Goal: Contribute content: Add original content to the website for others to see

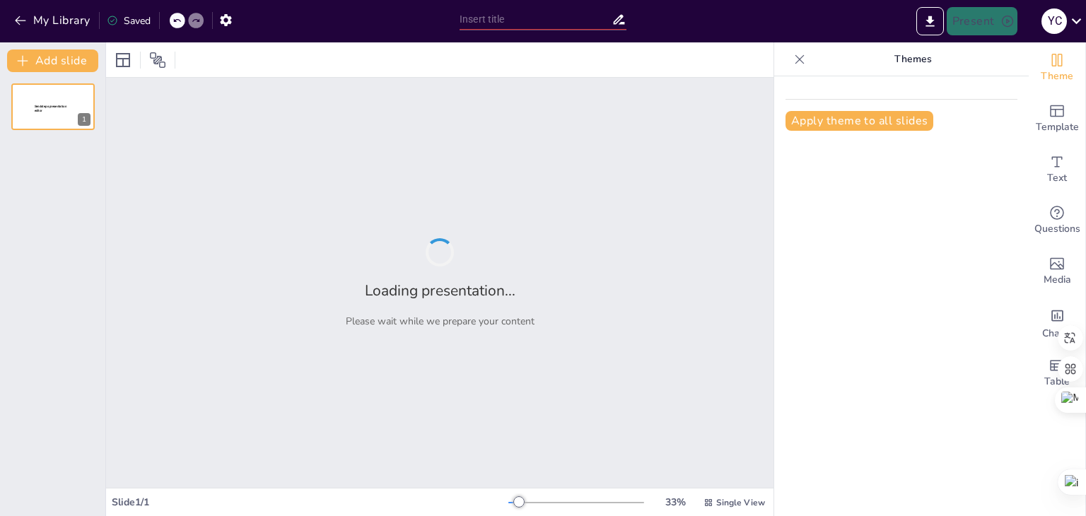
type input "Reformas Institucionales y Tecnológicas en el Ministerio de Gobierno: Propuesta…"
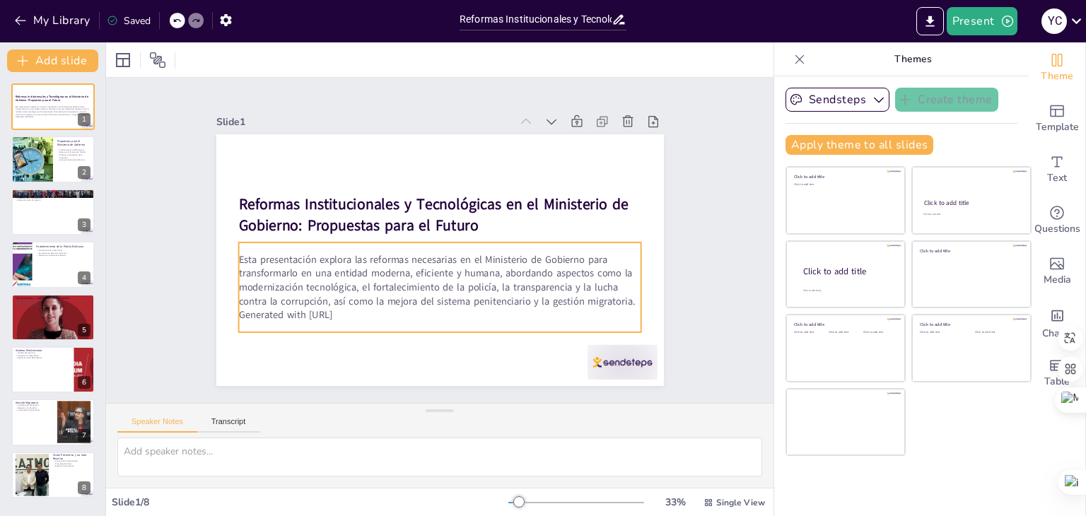
drag, startPoint x: 388, startPoint y: 296, endPoint x: 379, endPoint y: 307, distance: 14.6
click at [388, 296] on p "Esta presentación explora las reformas necesarias en el Ministerio de Gobierno …" at bounding box center [436, 280] width 407 height 98
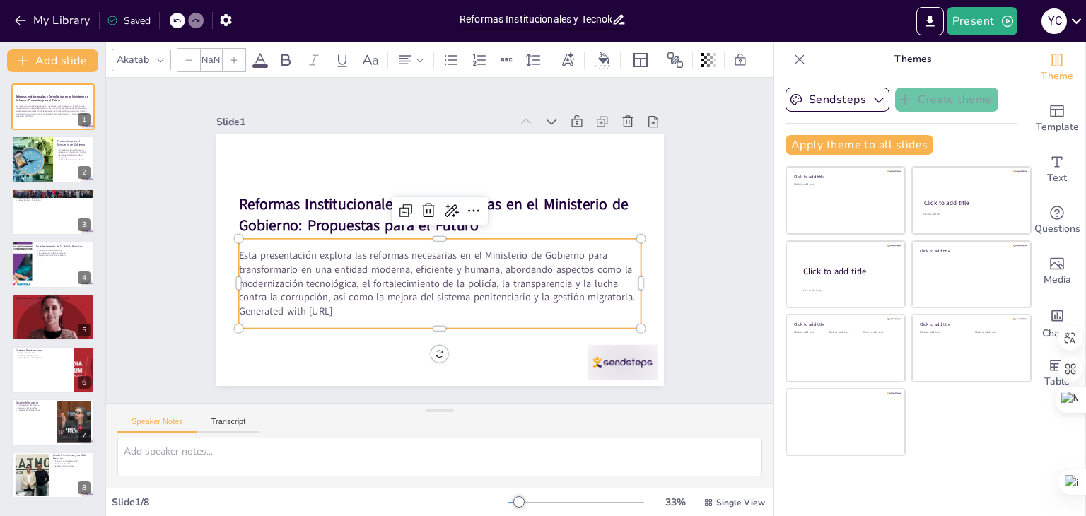
type input "32"
click at [379, 307] on p "Generated with [URL]" at bounding box center [432, 311] width 402 height 56
drag, startPoint x: 376, startPoint y: 305, endPoint x: 343, endPoint y: 300, distance: 33.6
click at [375, 305] on p "Generated with [URL]" at bounding box center [439, 312] width 403 height 14
click at [330, 296] on p "Esta presentación explora las reformas necesarias en el Ministerio de Gobierno …" at bounding box center [436, 277] width 407 height 98
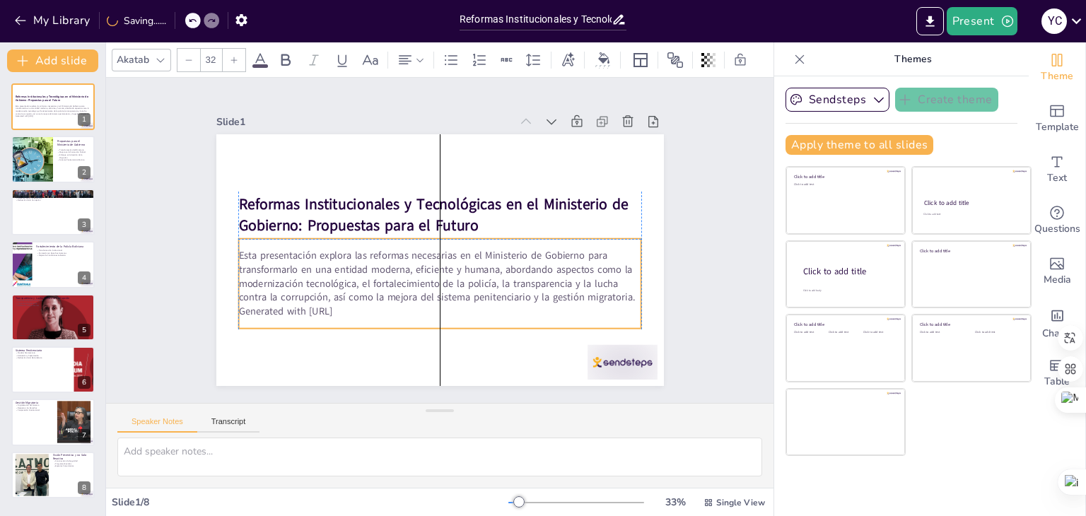
click at [330, 305] on p "Generated with [URL]" at bounding box center [432, 311] width 402 height 56
click at [332, 305] on p "Generated with [URL]" at bounding box center [439, 312] width 403 height 14
click at [332, 290] on p "Esta presentación explora las reformas necesarias en el Ministerio de Gobierno …" at bounding box center [439, 277] width 403 height 56
click at [351, 290] on p "Esta presentación explora las reformas necesarias en el Ministerio de Gobierno …" at bounding box center [436, 277] width 407 height 98
click at [351, 308] on p "Generated with [URL]" at bounding box center [439, 312] width 403 height 14
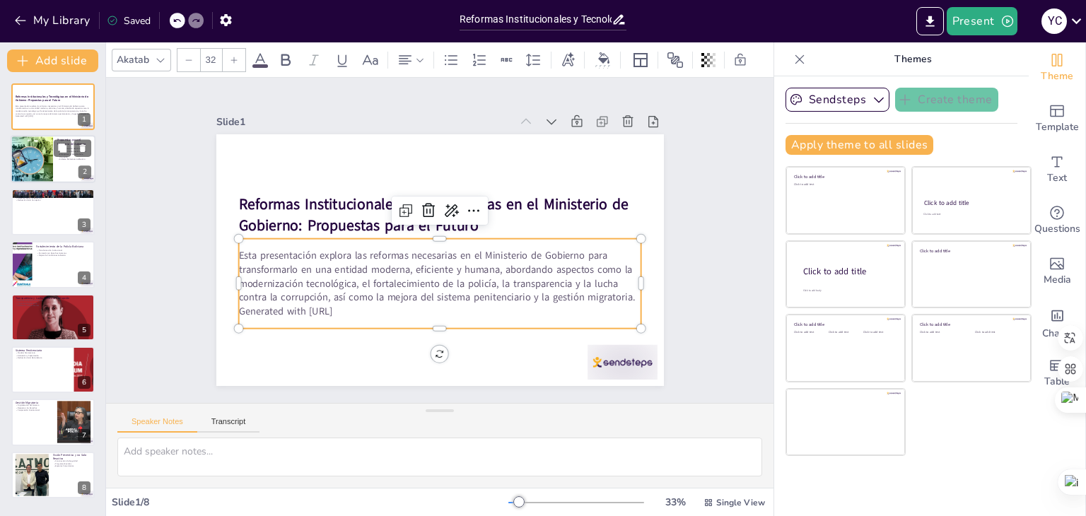
click at [37, 151] on div at bounding box center [31, 160] width 83 height 48
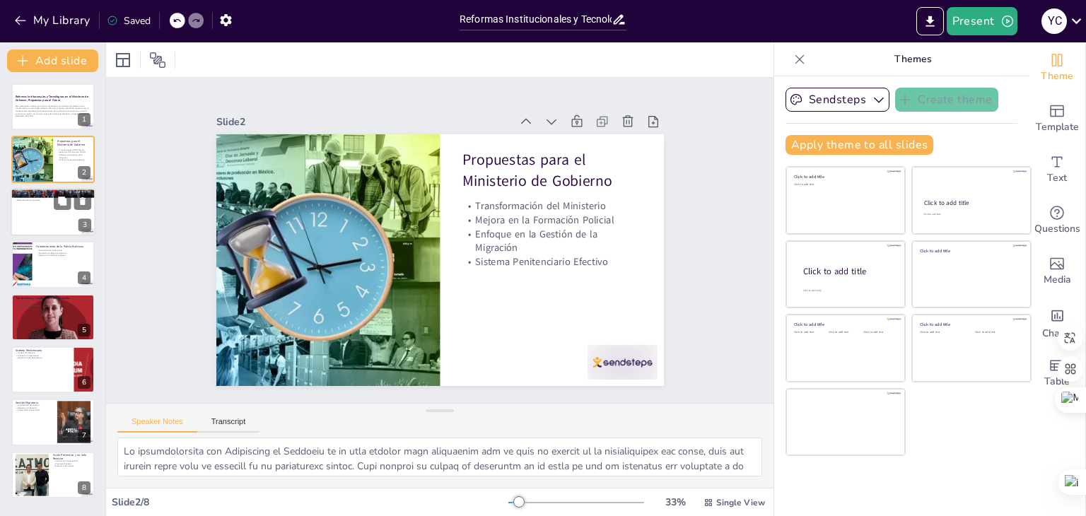
click at [44, 204] on div at bounding box center [53, 212] width 85 height 48
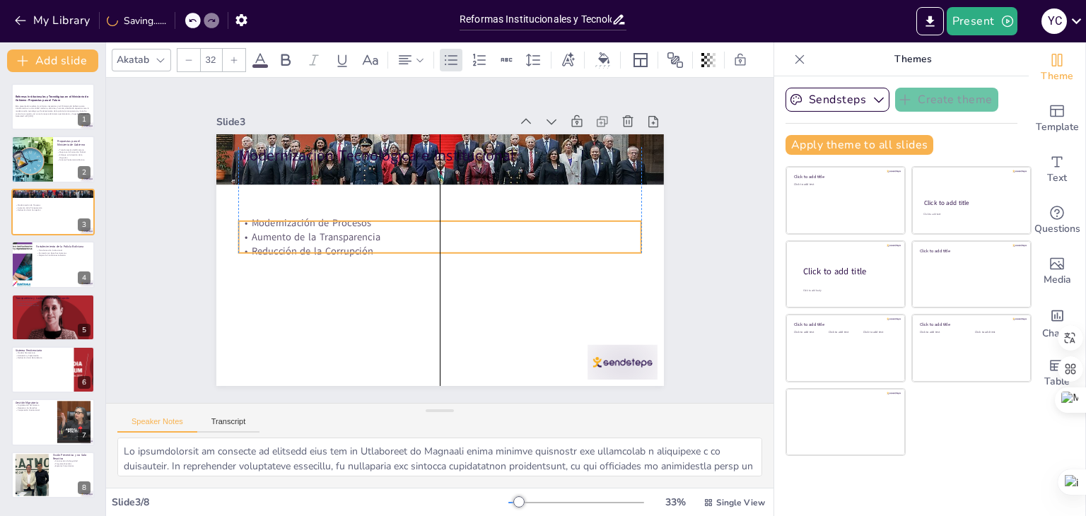
drag, startPoint x: 388, startPoint y: 190, endPoint x: 390, endPoint y: 243, distance: 53.8
click at [390, 243] on p "Reducción de la Corrupción" at bounding box center [439, 251] width 402 height 56
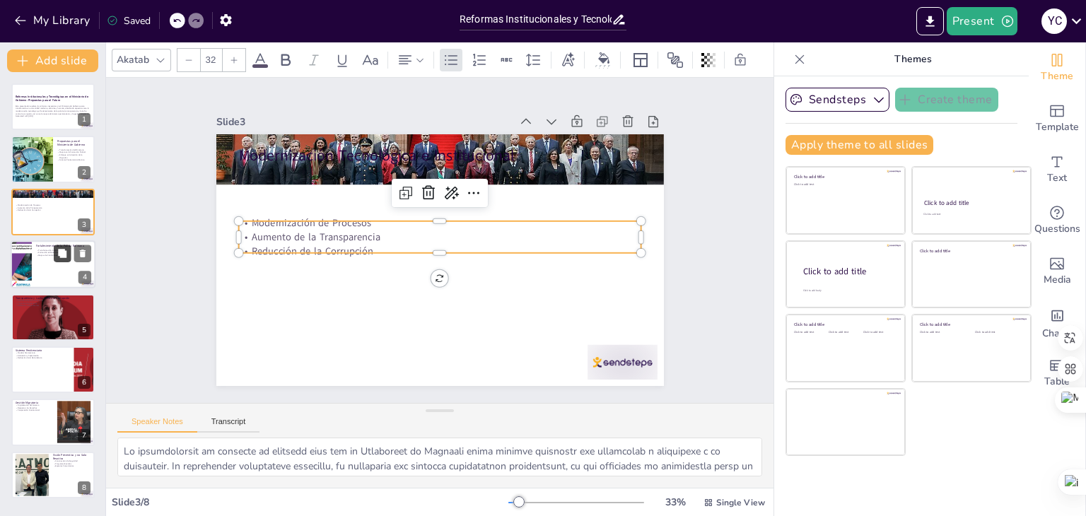
click at [54, 251] on button at bounding box center [62, 253] width 17 height 17
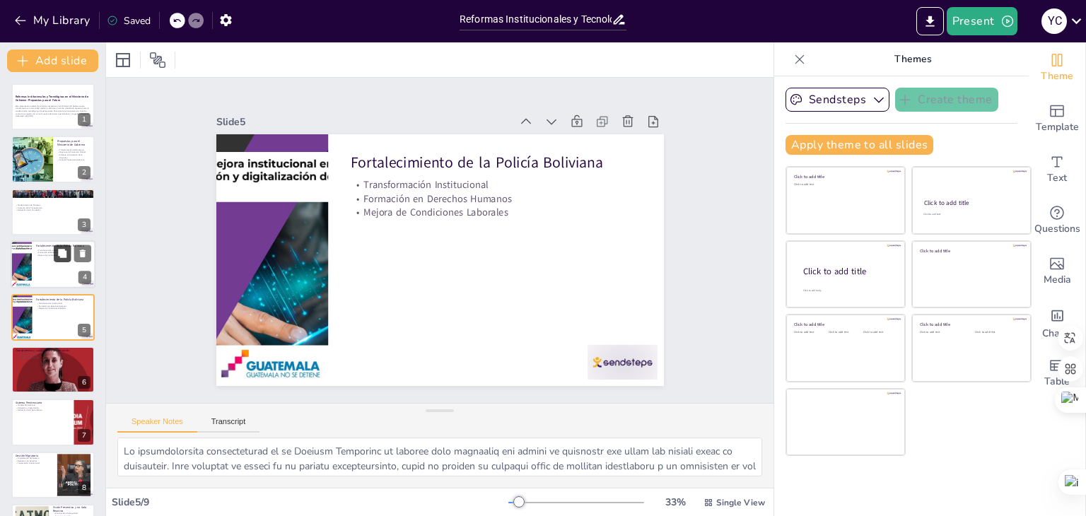
scroll to position [23, 0]
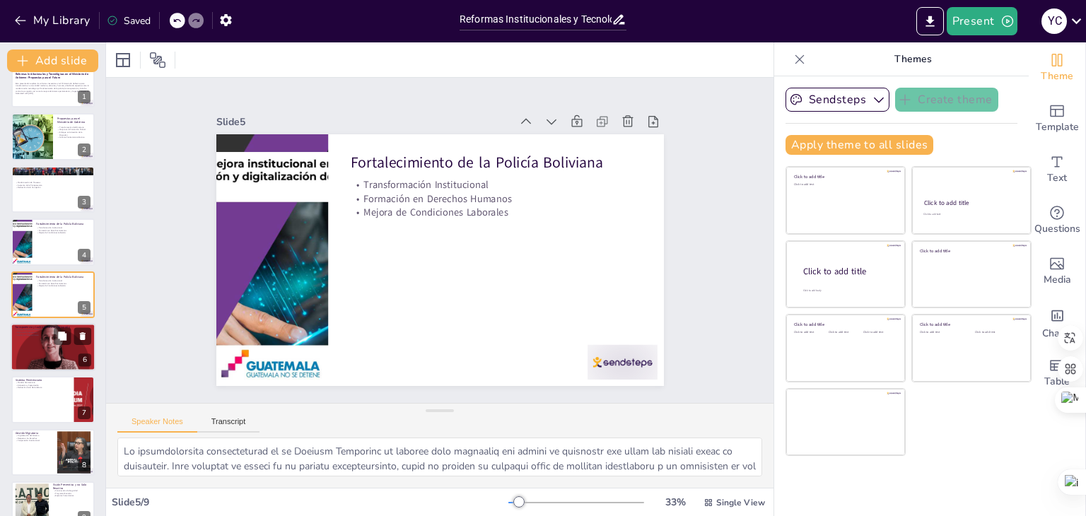
click at [49, 336] on div at bounding box center [53, 347] width 85 height 151
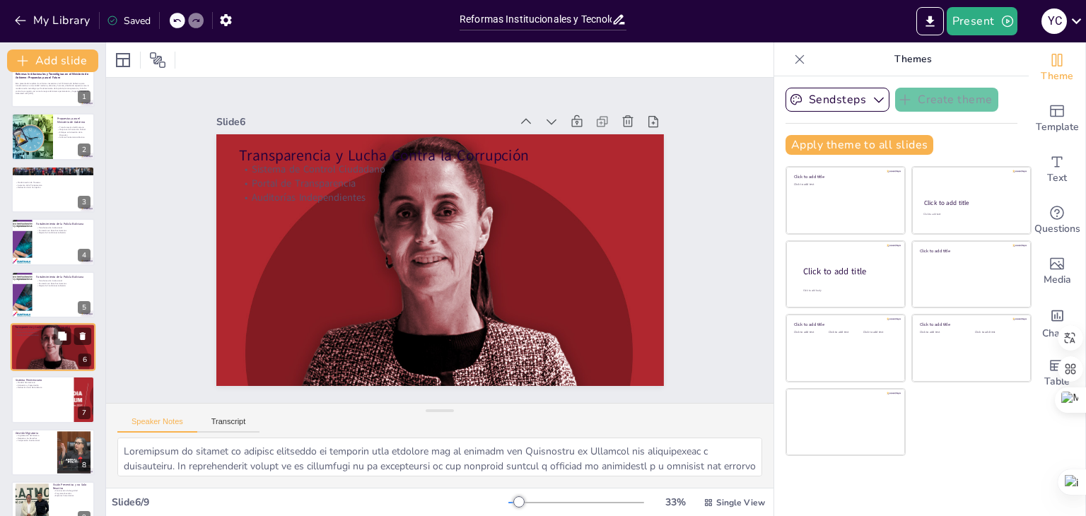
scroll to position [46, 0]
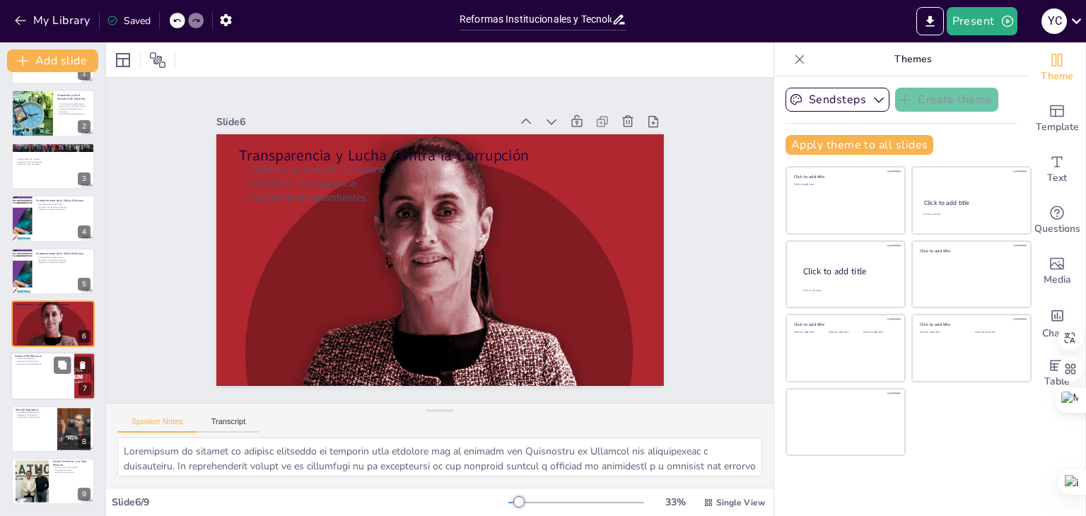
click at [47, 367] on div at bounding box center [53, 377] width 85 height 48
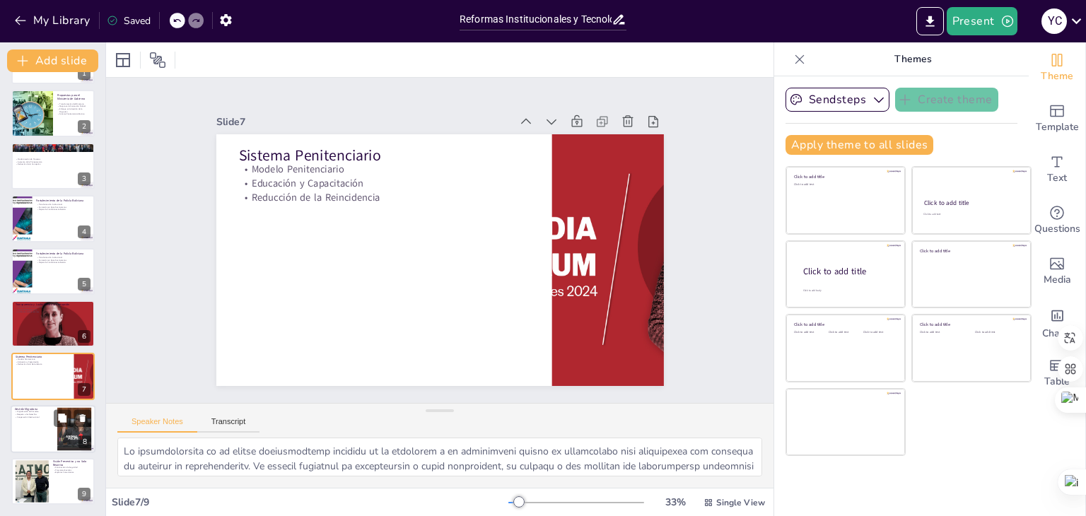
click at [30, 424] on div at bounding box center [53, 429] width 85 height 48
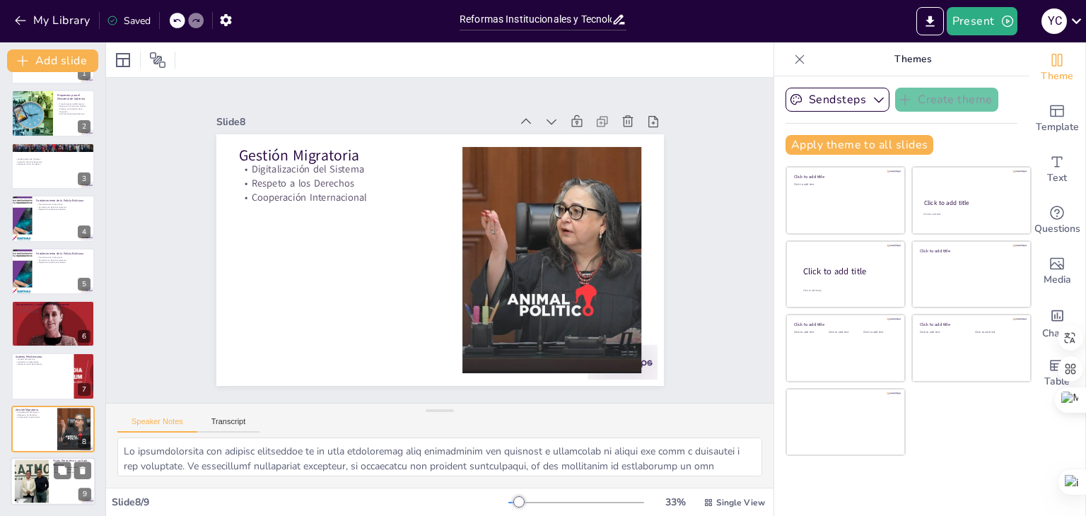
click at [52, 476] on div at bounding box center [53, 482] width 85 height 48
type textarea "La construcción de seguridad desde la prevención es un enfoque más efectivo que…"
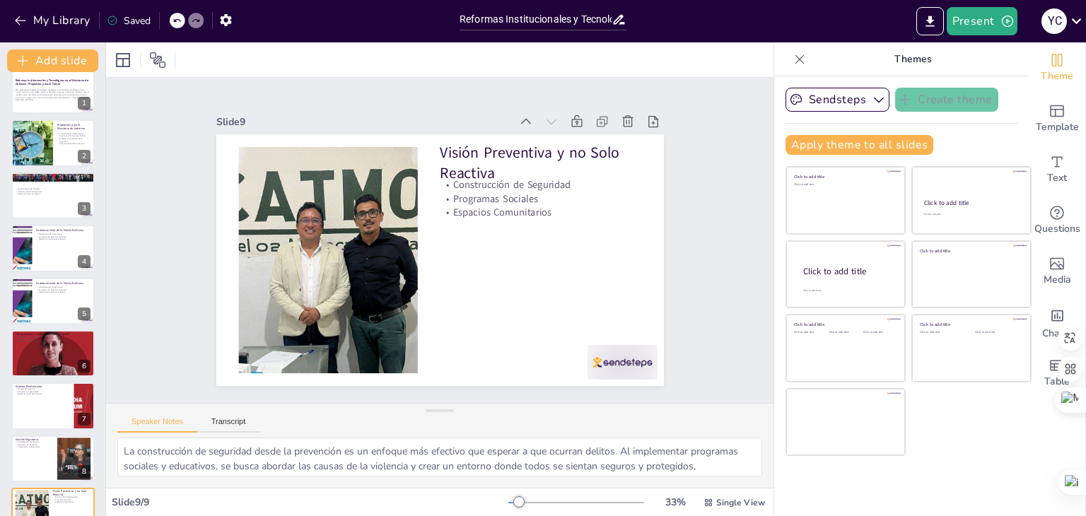
scroll to position [0, 0]
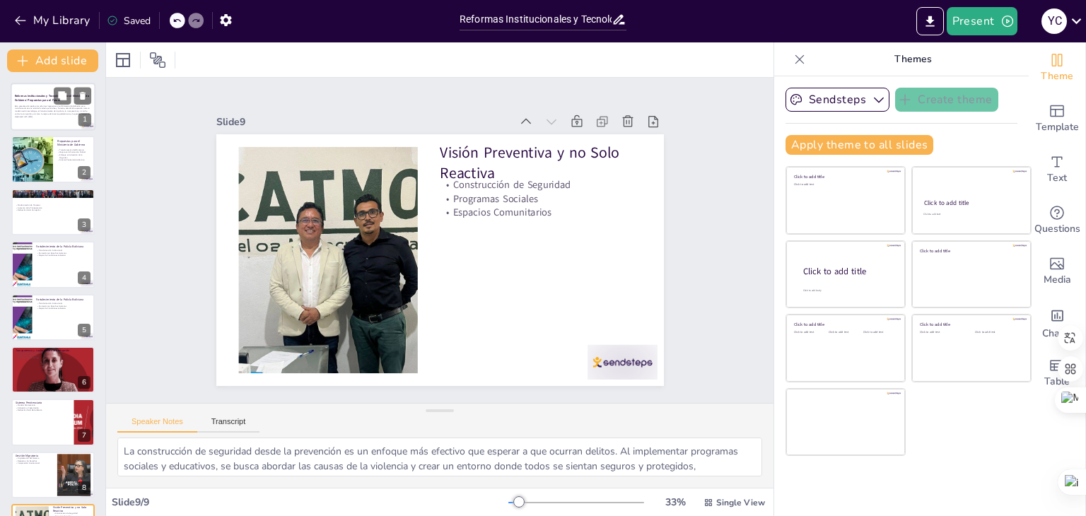
click at [54, 111] on p "Esta presentación explora las reformas necesarias en el Ministerio de Gobierno …" at bounding box center [53, 110] width 76 height 11
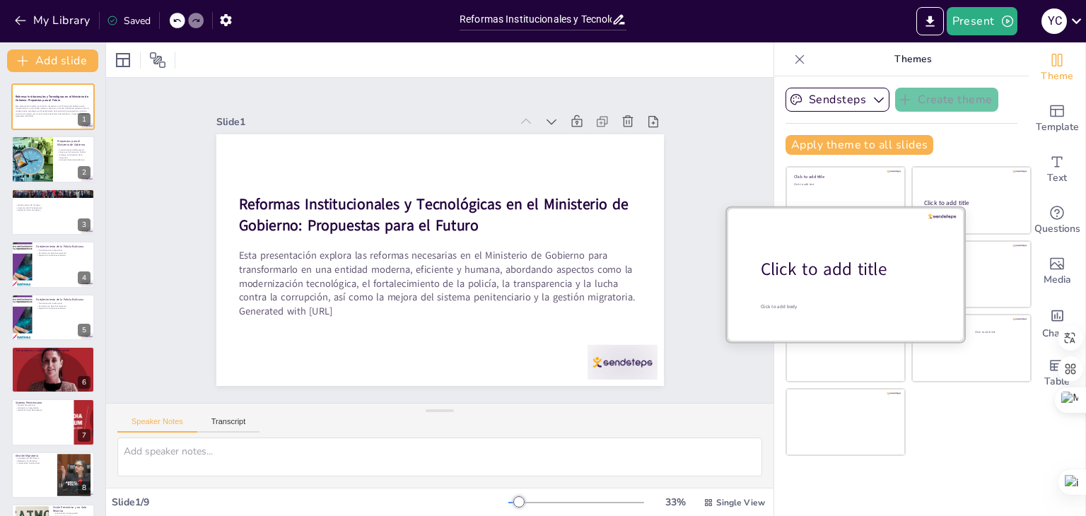
click at [833, 269] on div "Click to add title" at bounding box center [851, 269] width 180 height 24
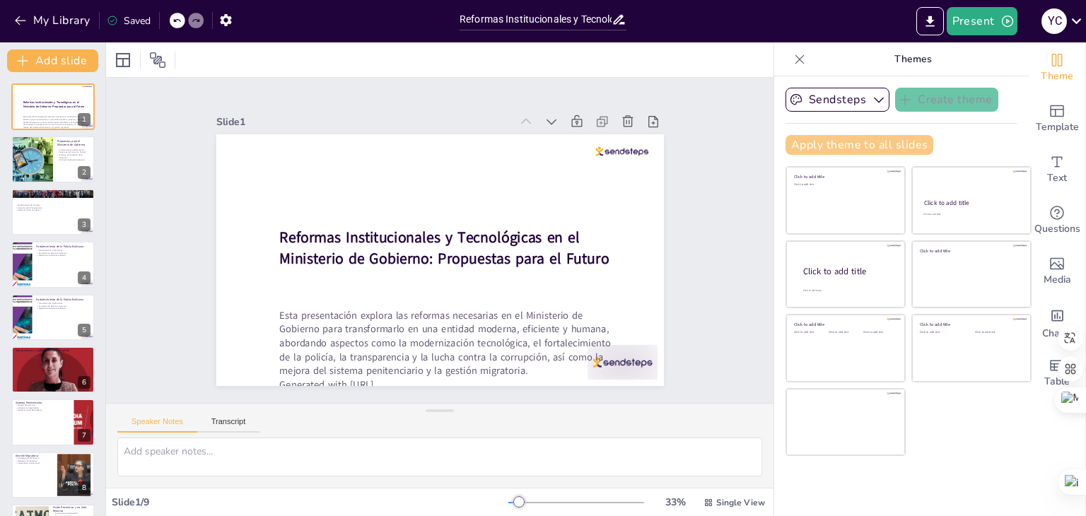
click at [904, 142] on button "Apply theme to all slides" at bounding box center [860, 145] width 148 height 20
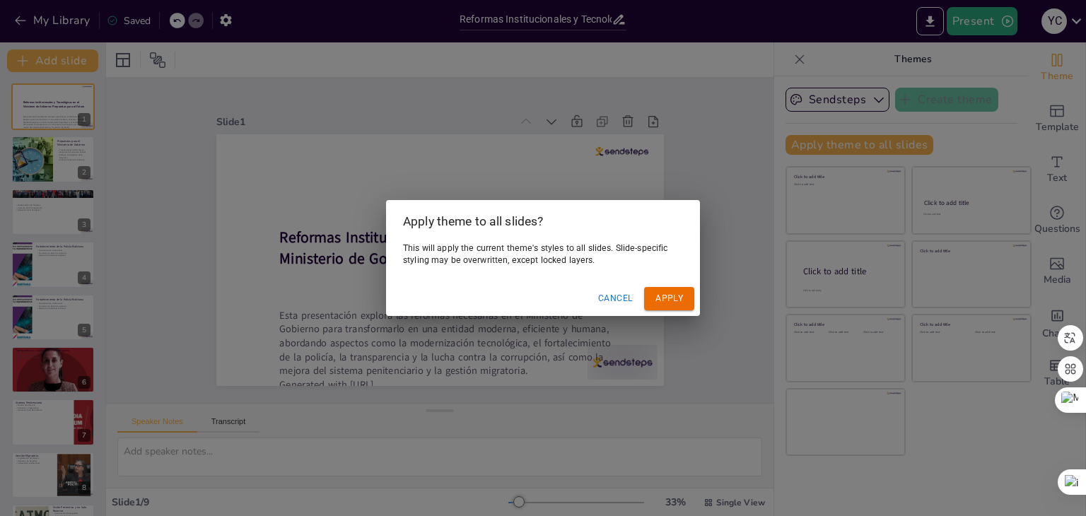
click at [624, 303] on button "Cancel" at bounding box center [616, 298] width 46 height 23
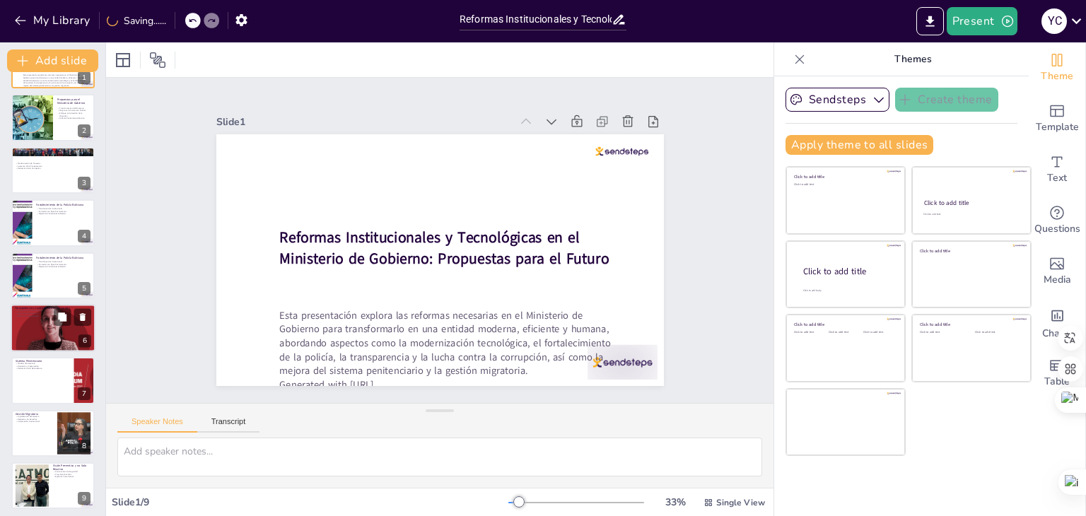
scroll to position [46, 0]
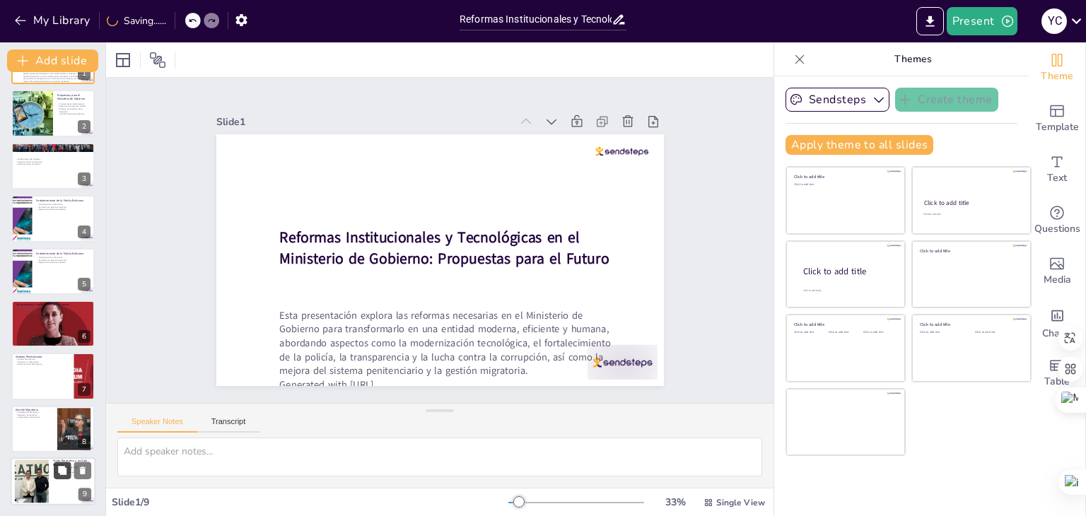
click at [69, 468] on button at bounding box center [62, 470] width 17 height 17
type textarea "La construcción de seguridad desde la prevención es un enfoque más efectivo que…"
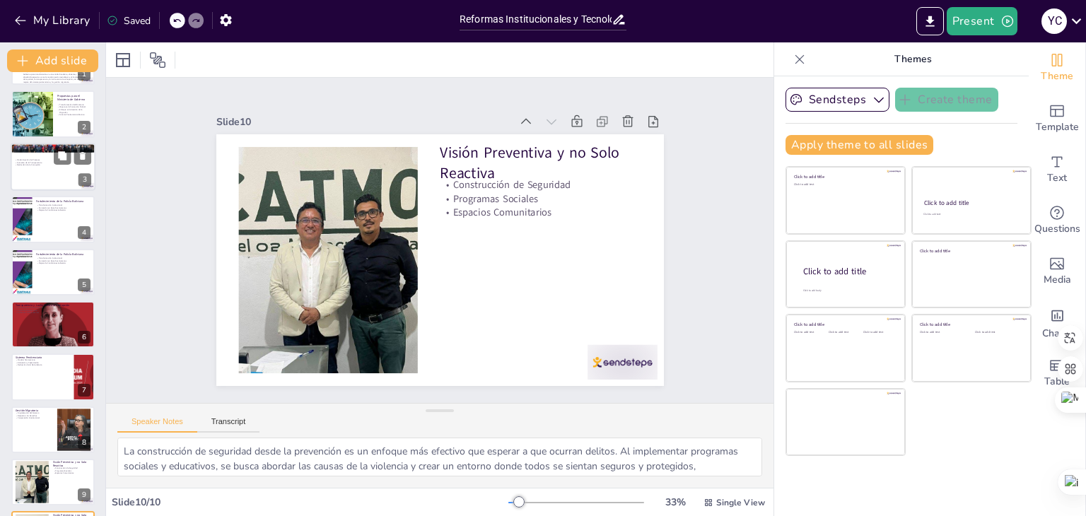
scroll to position [0, 0]
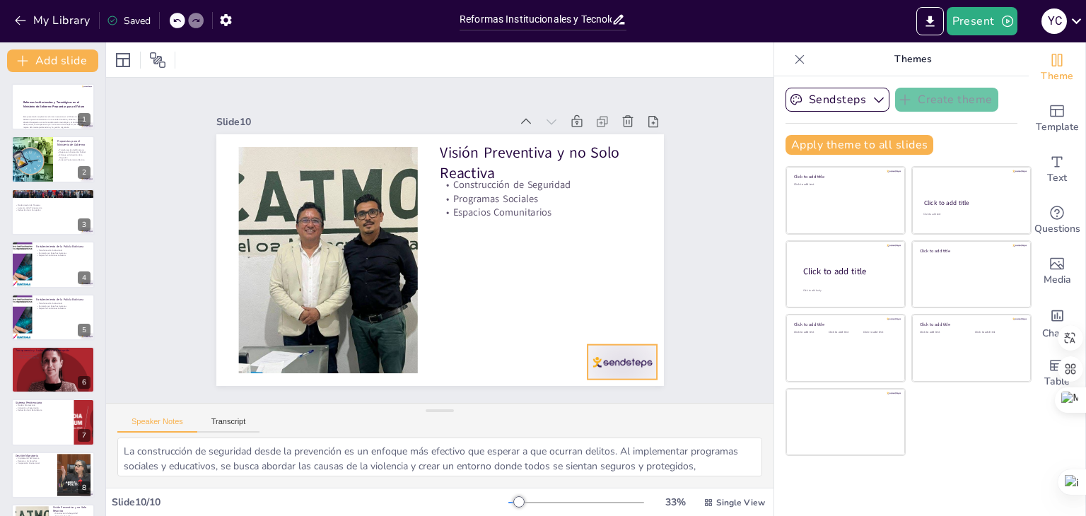
click at [619, 360] on div at bounding box center [609, 381] width 74 height 42
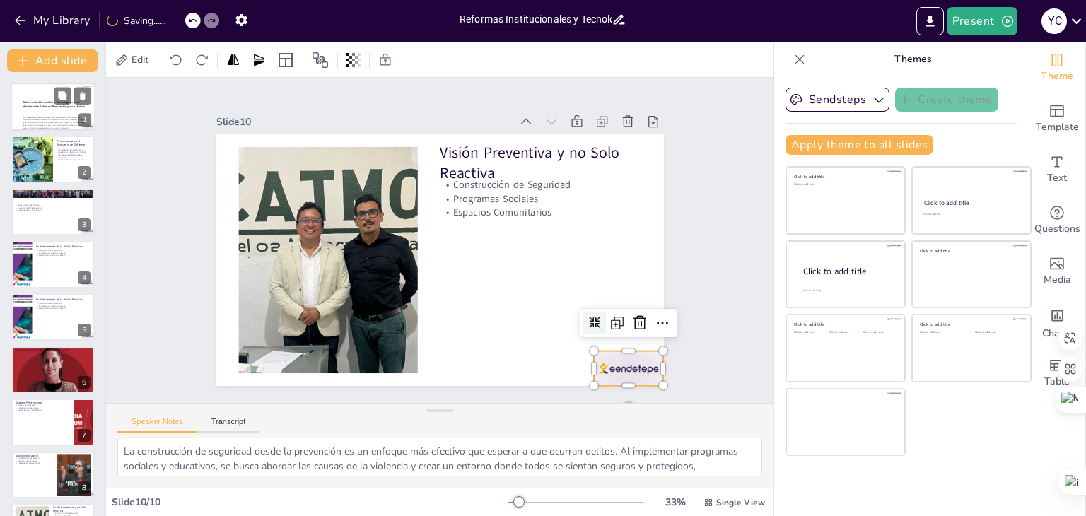
click at [36, 114] on div at bounding box center [53, 107] width 85 height 48
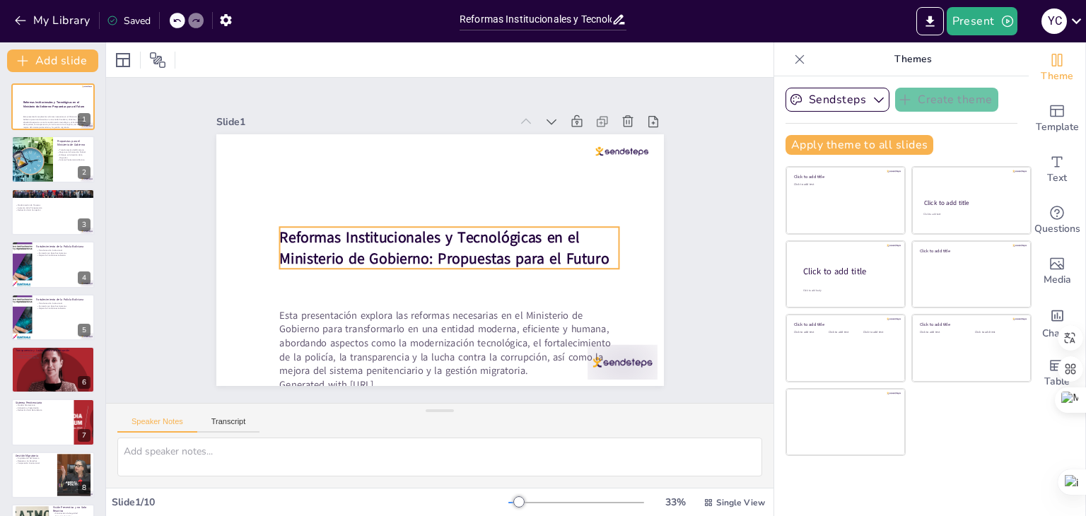
click at [435, 244] on strong "Reformas Institucionales y Tecnológicas en el Ministerio de Gobierno: Propuesta…" at bounding box center [444, 248] width 330 height 41
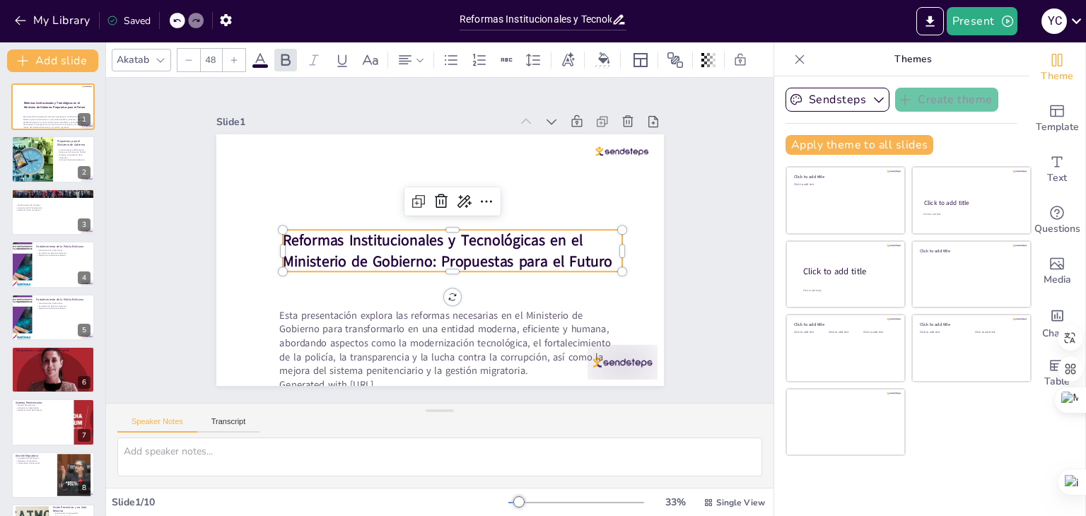
click at [450, 252] on strong "Reformas Institucionales y Tecnológicas en el Ministerio de Gobierno: Propuesta…" at bounding box center [429, 248] width 41 height 330
click at [489, 252] on strong "Reformas Institucionales y Tecnológicas en el Ministerio de Gobierno: Propuesta…" at bounding box center [448, 251] width 330 height 41
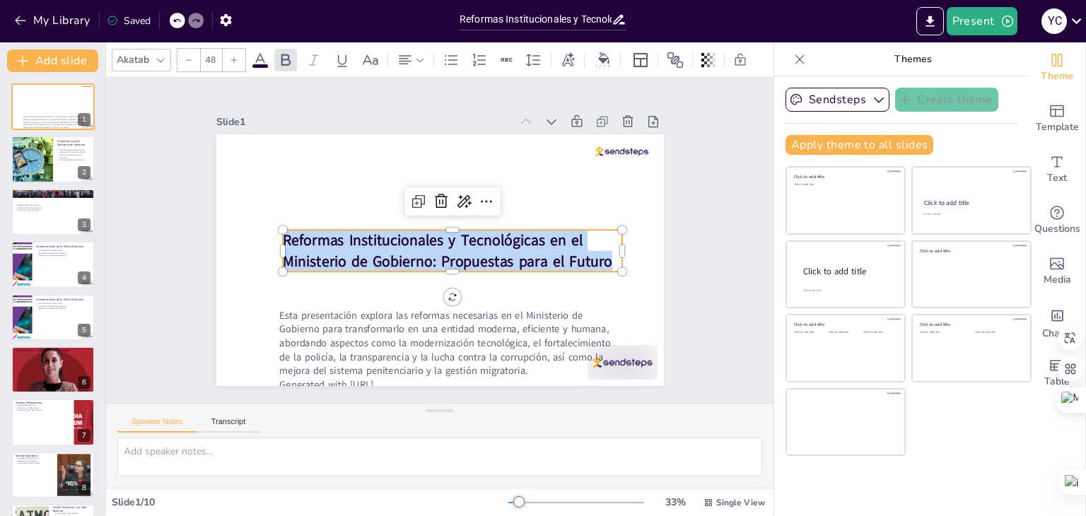
click at [489, 252] on strong "Reformas Institucionales y Tecnológicas en el Ministerio de Gobierno: Propuesta…" at bounding box center [448, 251] width 330 height 41
click at [489, 252] on strong "Reformas Institucionales y Tecnológicas en el Ministerio de Gobierno: Propuesta…" at bounding box center [445, 252] width 330 height 76
click at [549, 264] on icon at bounding box center [552, 263] width 11 height 11
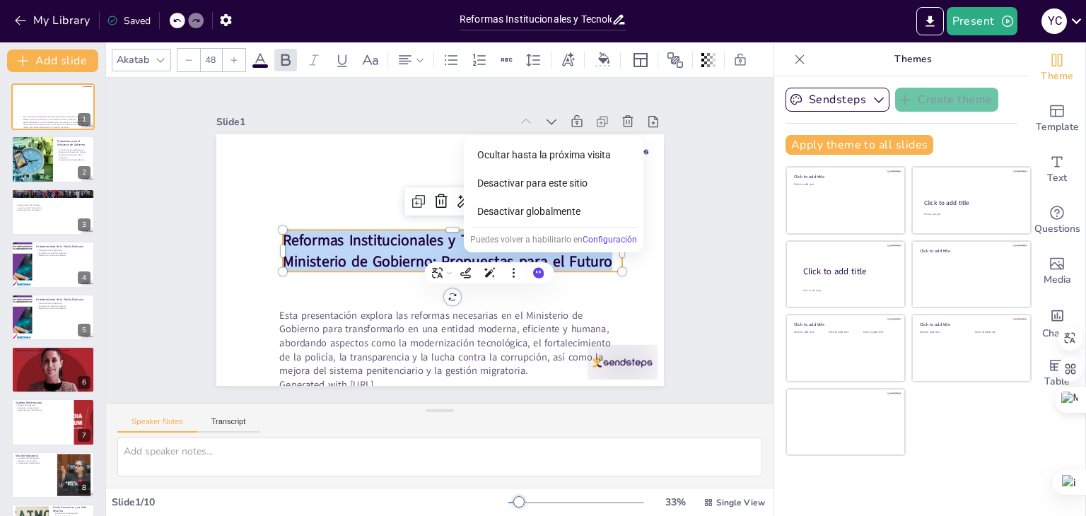
click at [581, 260] on strong "Reformas Institucionales y Tecnológicas en el Ministerio de Gobierno: Propuesta…" at bounding box center [448, 251] width 330 height 41
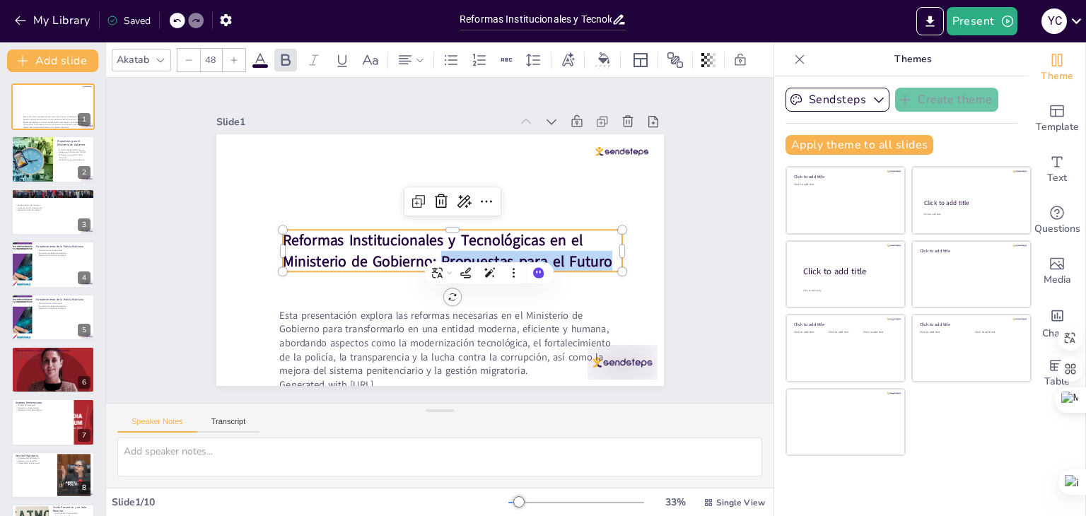
drag, startPoint x: 602, startPoint y: 257, endPoint x: 433, endPoint y: 255, distance: 169.7
click at [433, 255] on p "Reformas Institucionales y Tecnológicas en el Ministerio de Gobierno: Propuesta…" at bounding box center [449, 253] width 341 height 112
click at [282, 233] on strong "Reformas Institucionales y Tecnológicas en el Ministerio de Gobierno:" at bounding box center [431, 242] width 303 height 57
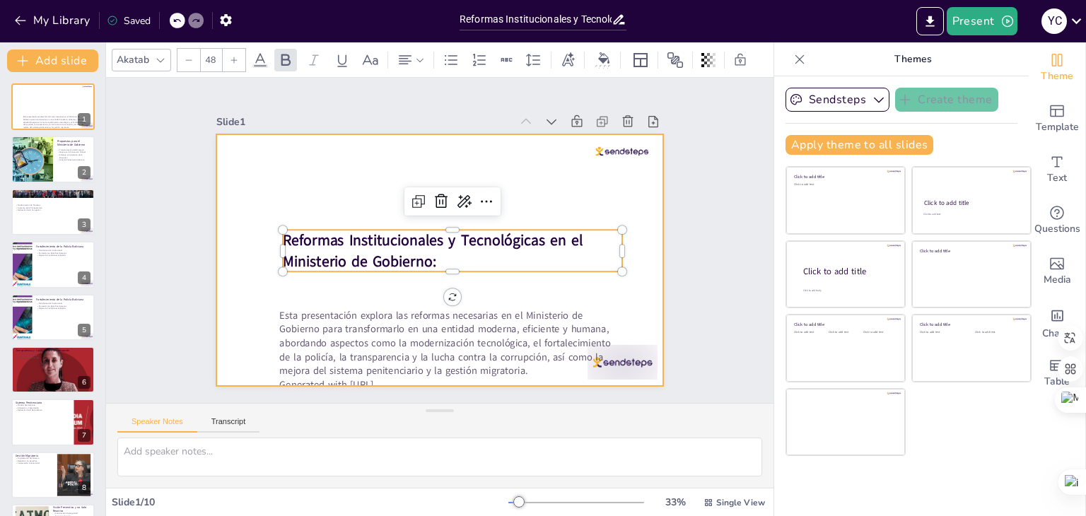
click at [291, 214] on div at bounding box center [438, 260] width 472 height 297
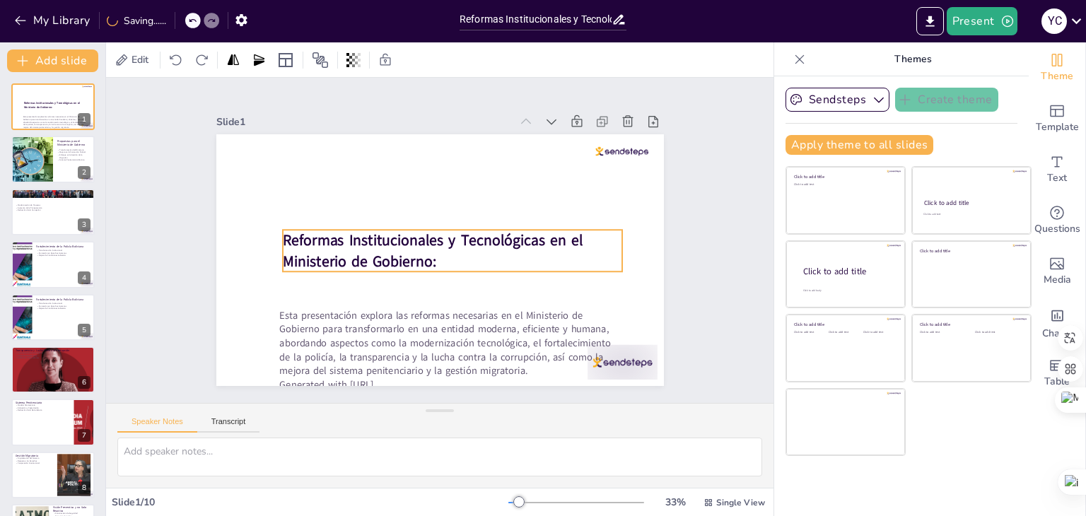
click at [280, 230] on strong "Reformas Institucionales y Tecnológicas en el Ministerio de Gobierno:" at bounding box center [431, 242] width 303 height 57
click at [283, 231] on strong "Reformas Institucionales y Tecnológicas en el Ministerio de Gobierno:" at bounding box center [433, 251] width 300 height 41
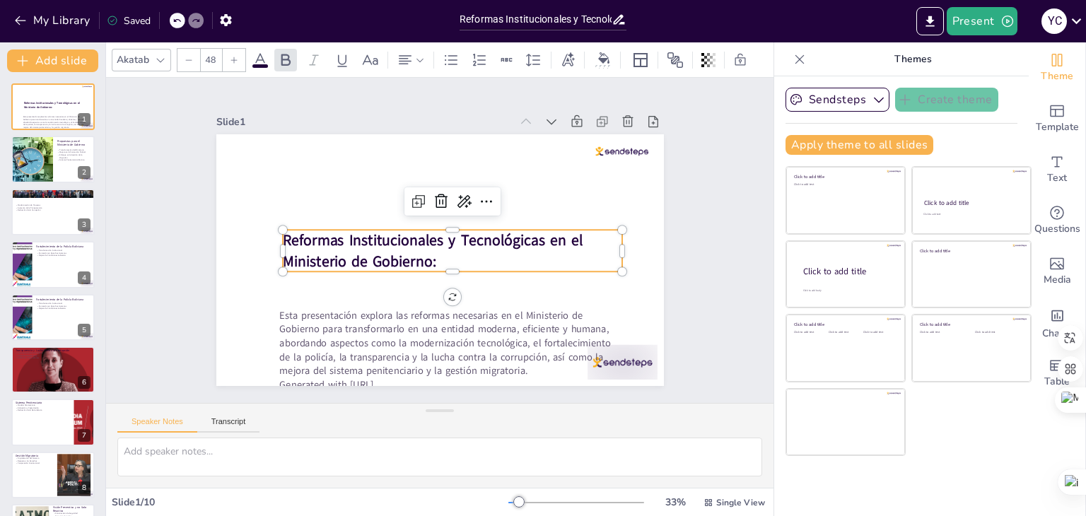
click at [277, 229] on div at bounding box center [282, 229] width 11 height 11
click at [279, 220] on div at bounding box center [285, 213] width 13 height 13
click at [284, 239] on strong "Reformas Institucionales y Tecnológicas en el Ministerio de Gobierno:" at bounding box center [431, 242] width 303 height 57
click at [285, 235] on strong "Reformas Institucionales y Tecnológicas en el Ministerio de Gobierno:" at bounding box center [431, 242] width 303 height 57
click at [283, 231] on strong "Reformas Institucionales y Tecnológicas en el Ministerio de Gobierno:" at bounding box center [433, 248] width 300 height 41
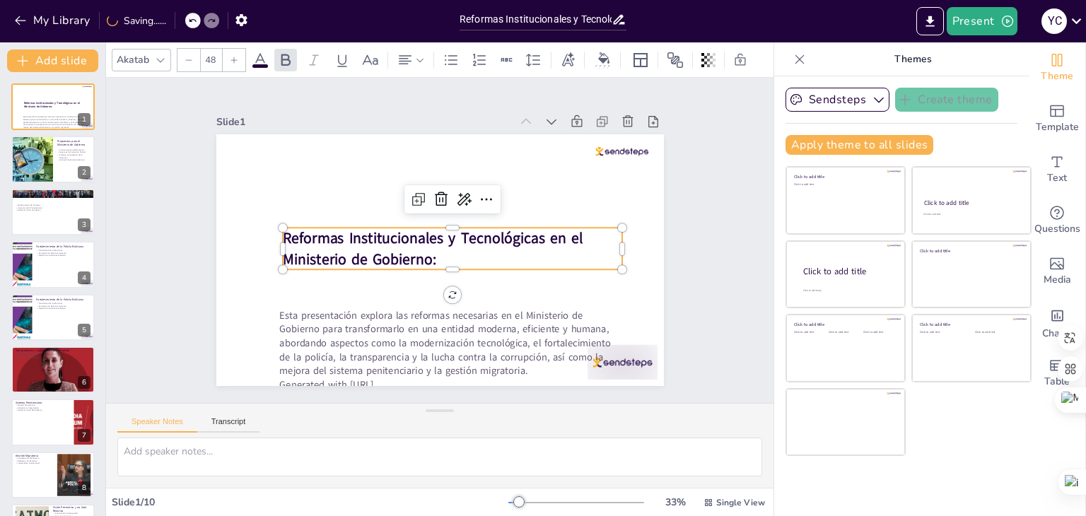
click at [283, 231] on strong "Reformas Institucionales y Tecnológicas en el Ministerio de Gobierno:" at bounding box center [433, 248] width 300 height 41
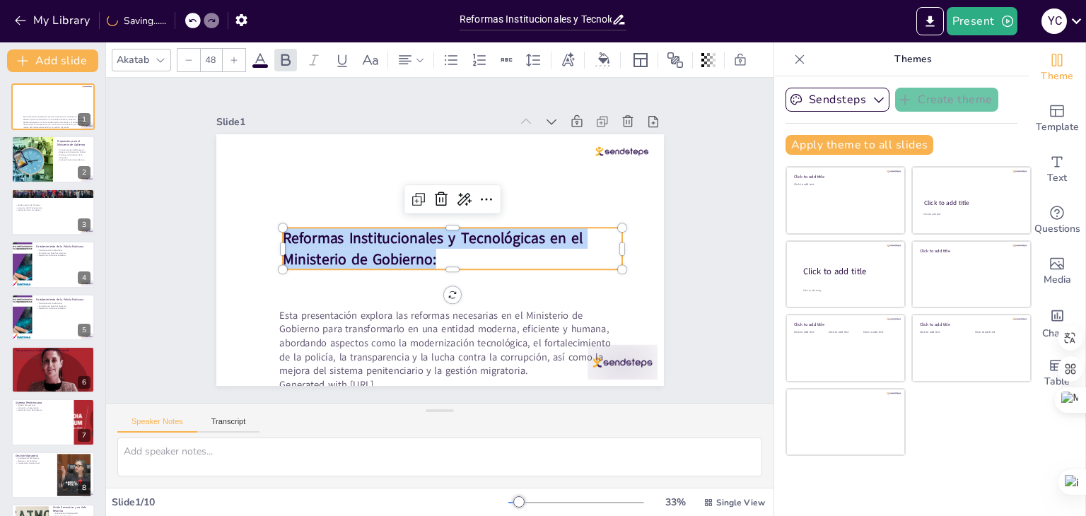
click at [283, 231] on strong "Reformas Institucionales y Tecnológicas en el Ministerio de Gobierno:" at bounding box center [433, 248] width 300 height 41
click at [305, 232] on strong "Reformas Institucionales y Tecnológicas en el Ministerio de Gobierno:" at bounding box center [432, 239] width 303 height 57
